Goal: Task Accomplishment & Management: Manage account settings

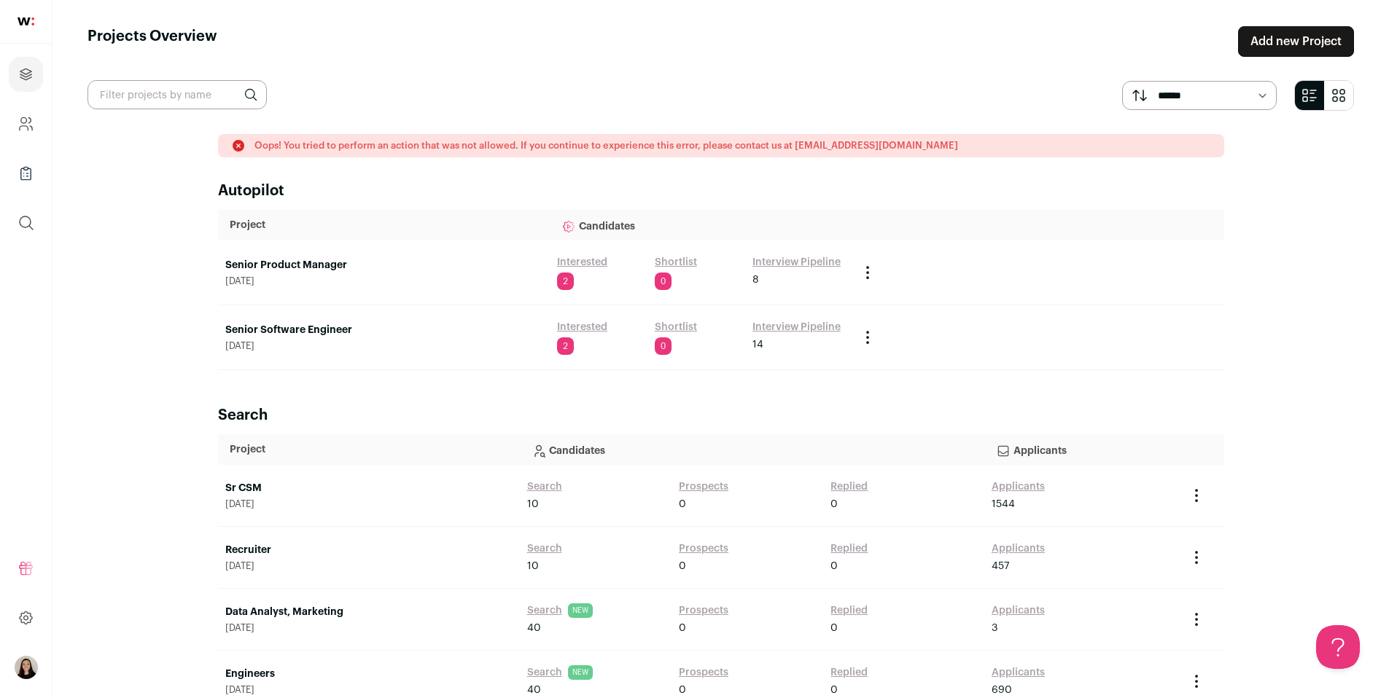
click at [569, 258] on link "Interested" at bounding box center [582, 262] width 50 height 15
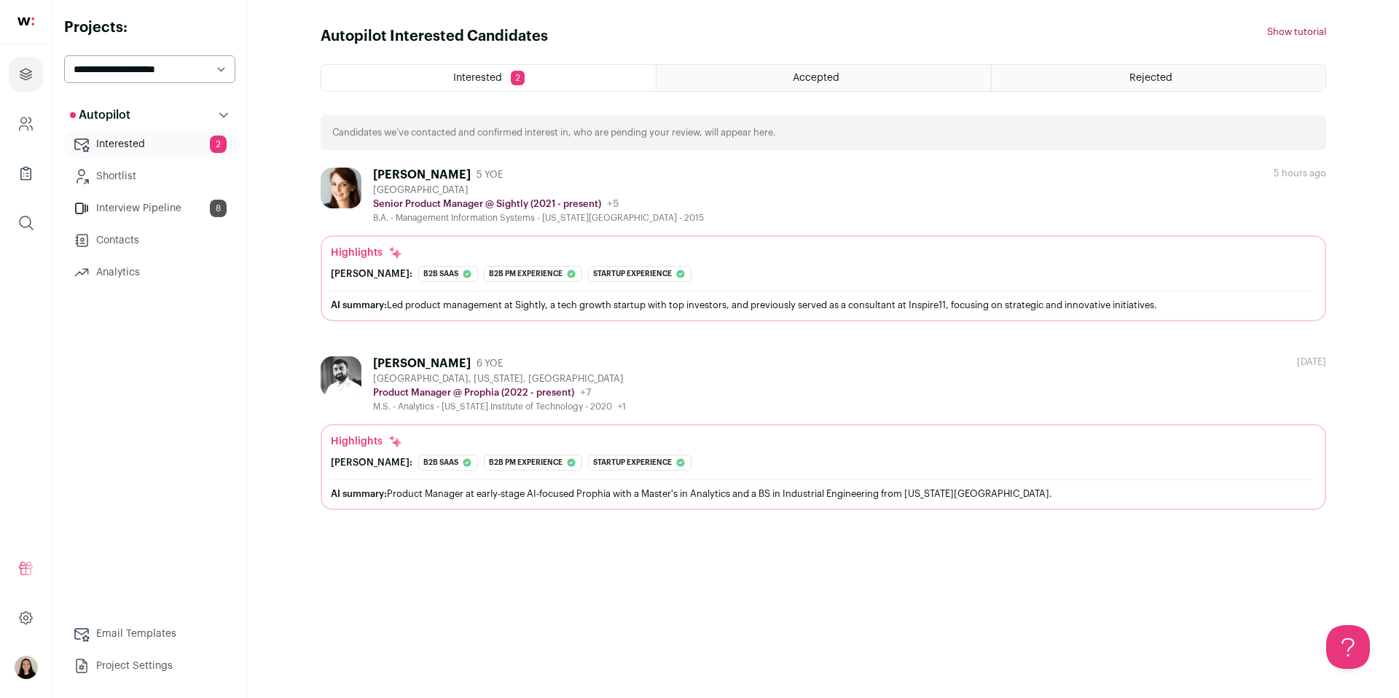
click at [787, 72] on div "Accepted" at bounding box center [824, 78] width 334 height 26
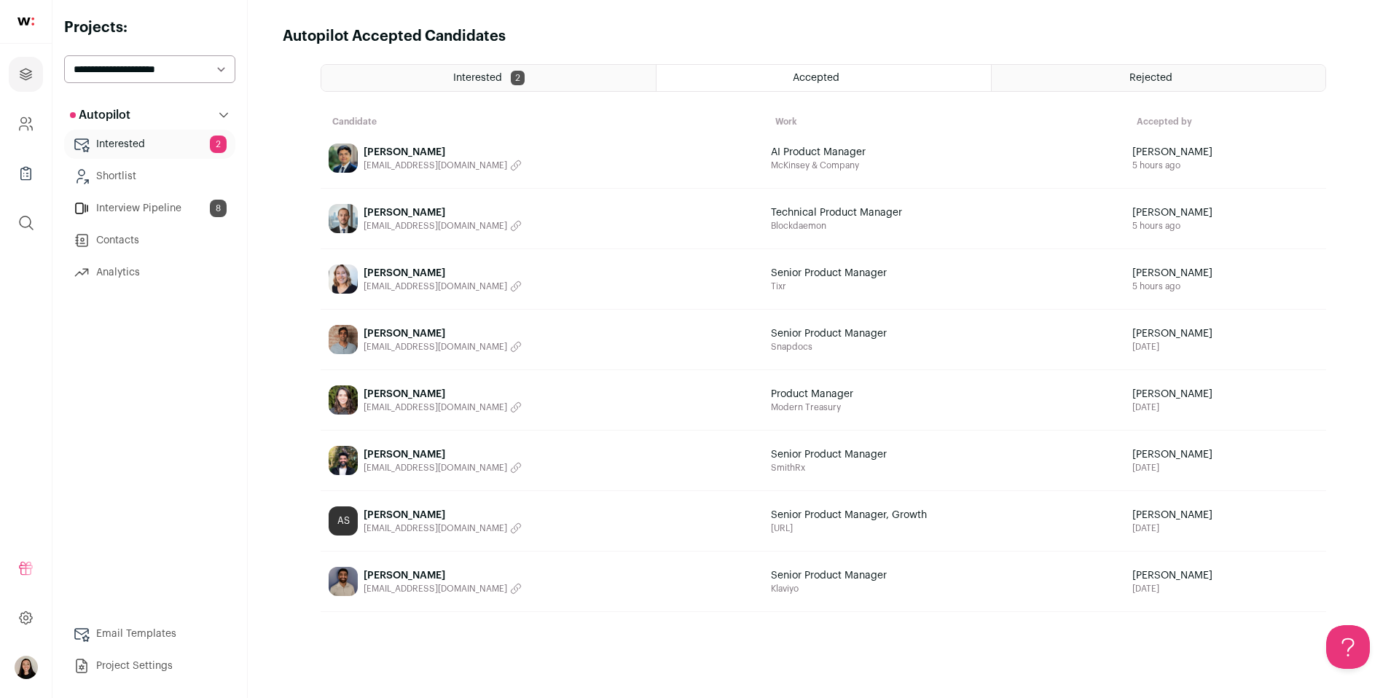
click at [591, 446] on link "[PERSON_NAME] [EMAIL_ADDRESS][DOMAIN_NAME]" at bounding box center [542, 461] width 442 height 58
